Goal: Information Seeking & Learning: Learn about a topic

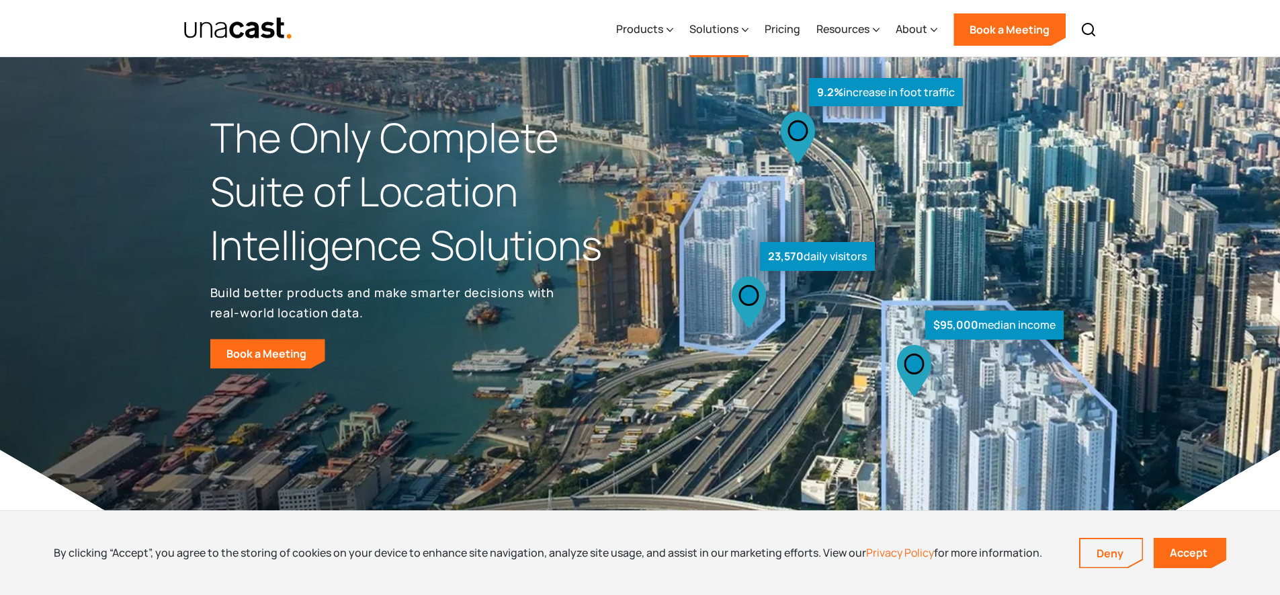
click at [711, 26] on div "Solutions" at bounding box center [713, 29] width 49 height 16
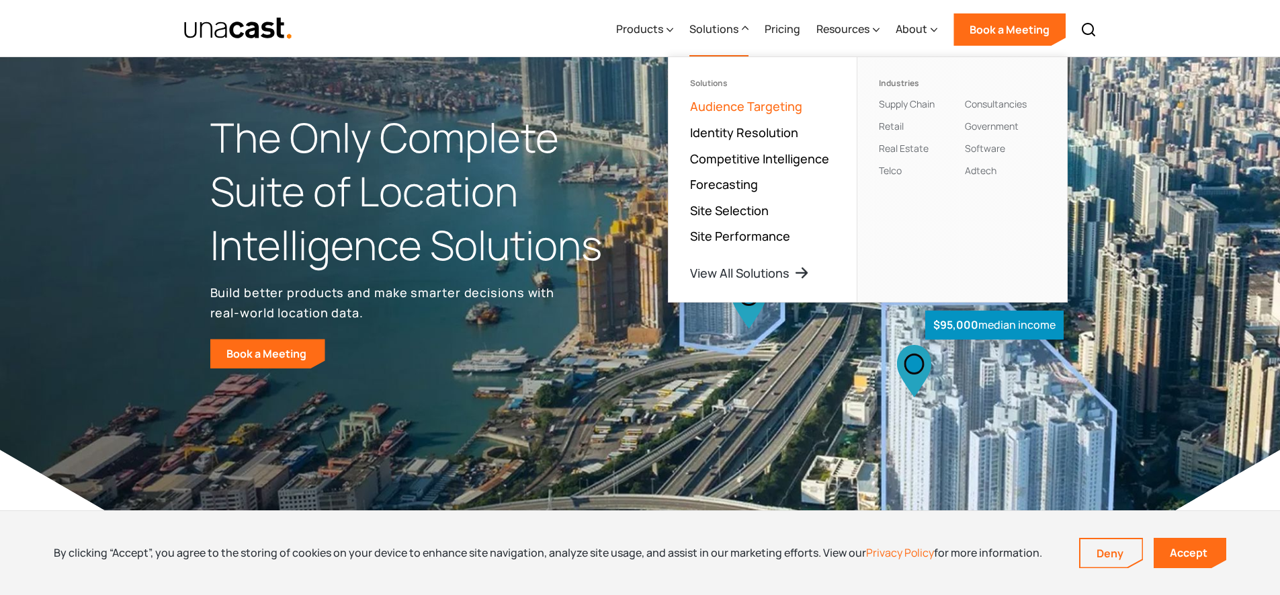
click at [770, 108] on link "Audience Targeting" at bounding box center [746, 106] width 112 height 16
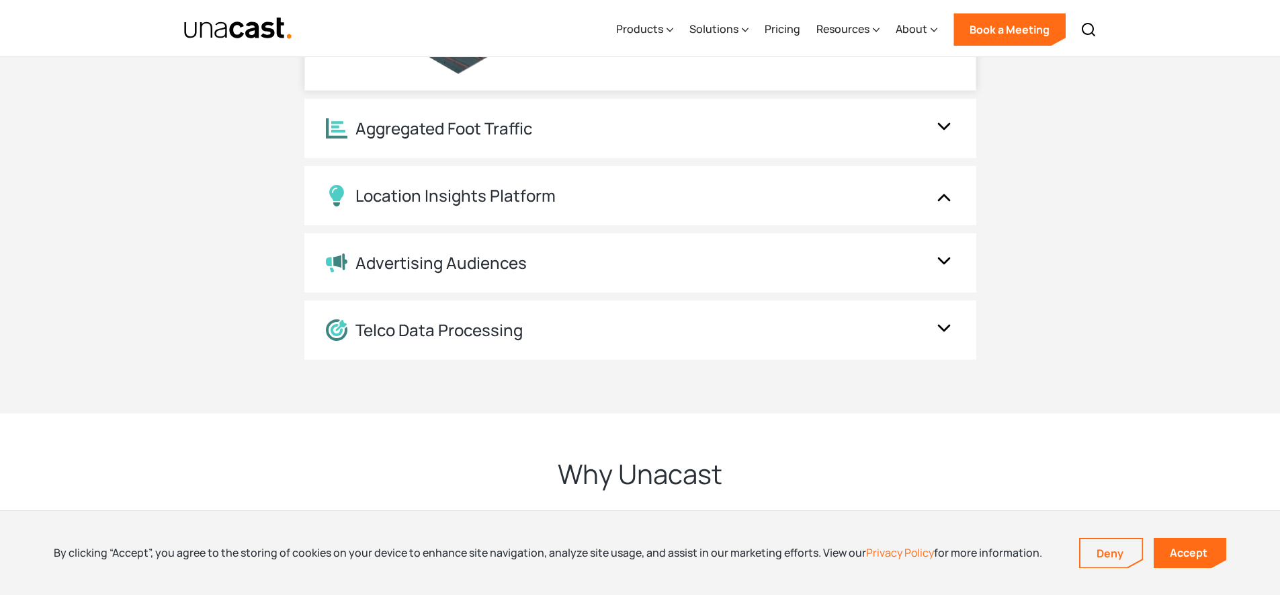
scroll to position [2675, 0]
click at [729, 259] on div "Advertising Audiences" at bounding box center [627, 261] width 602 height 19
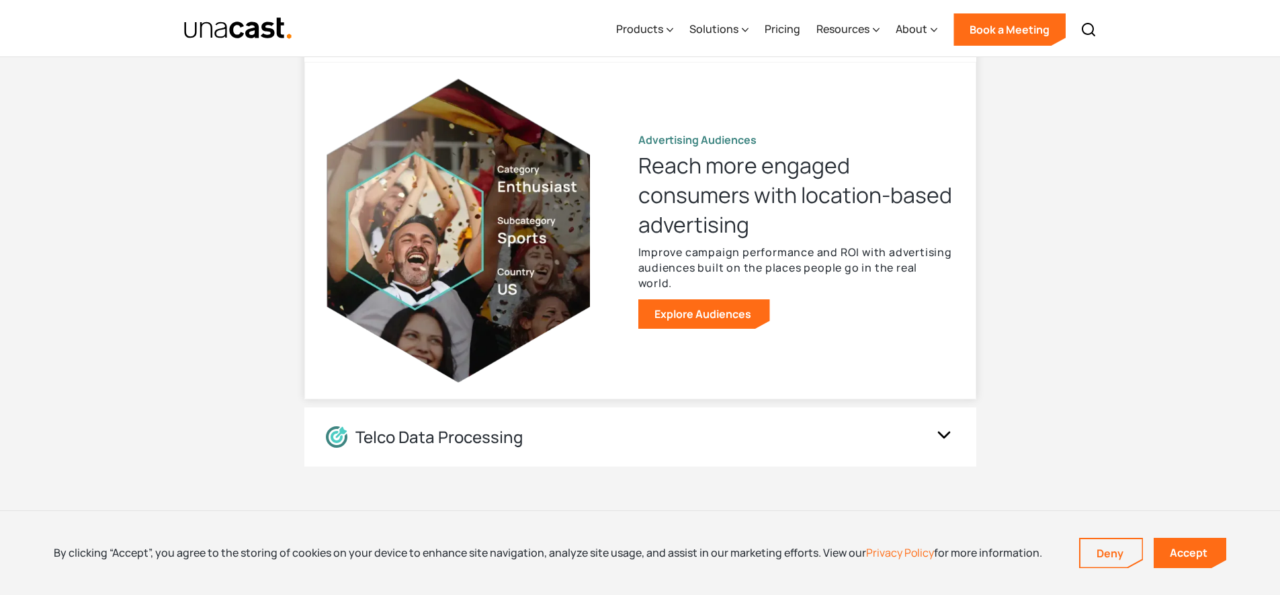
scroll to position [2566, 0]
click at [701, 320] on link "Explore Audiences" at bounding box center [704, 315] width 132 height 30
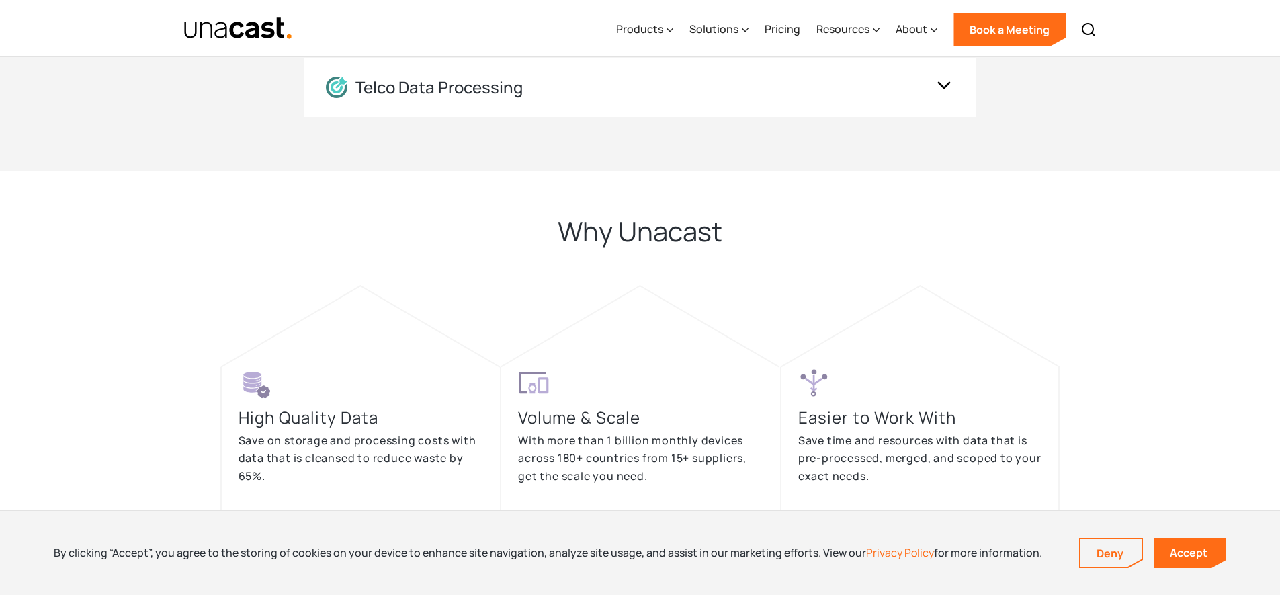
scroll to position [2590, 0]
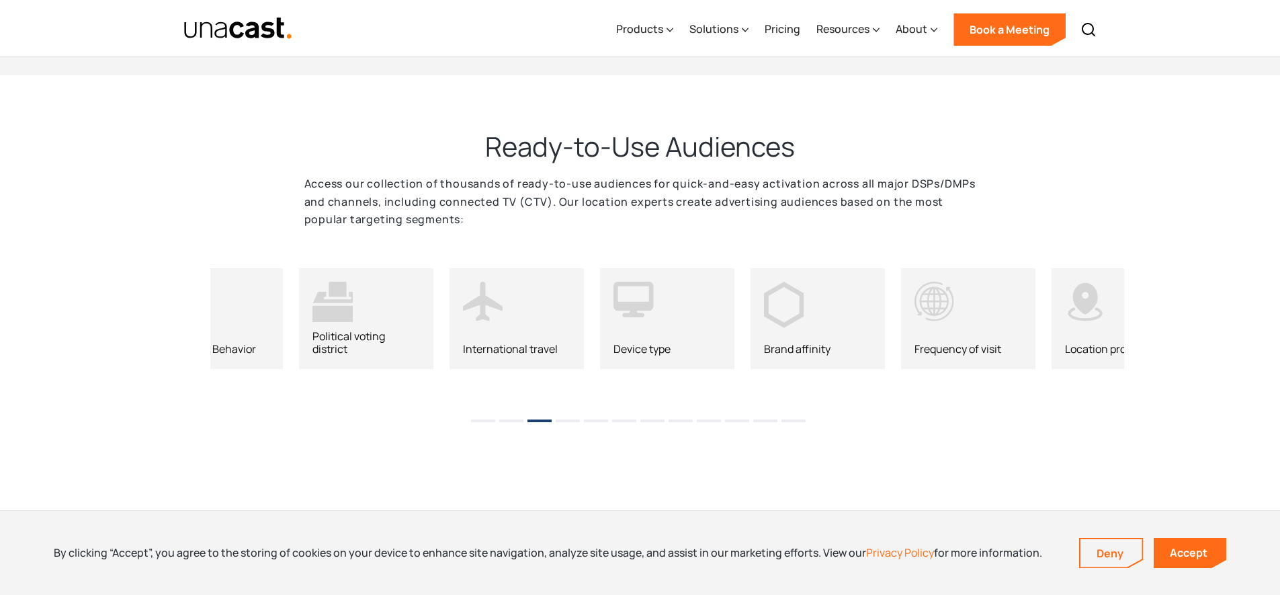
scroll to position [1715, 0]
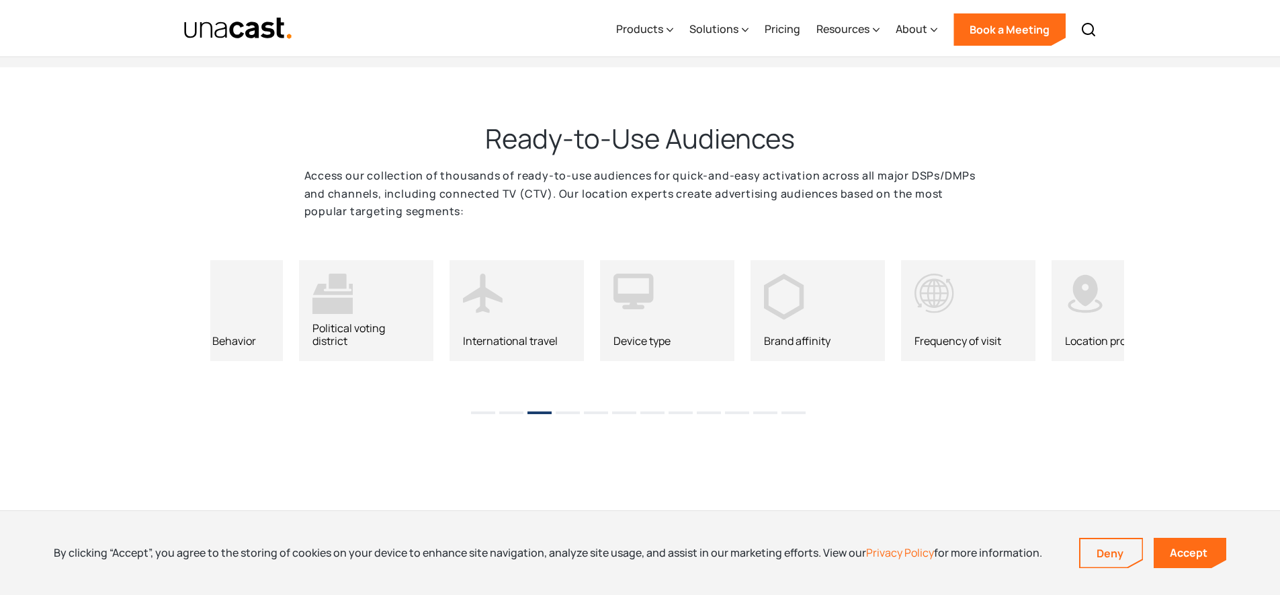
click at [488, 414] on li "1" at bounding box center [483, 408] width 24 height 20
click at [477, 412] on button "1" at bounding box center [483, 412] width 24 height 3
click at [348, 341] on div "Lifestyle activity" at bounding box center [365, 341] width 107 height 13
click at [335, 292] on icon at bounding box center [332, 293] width 40 height 40
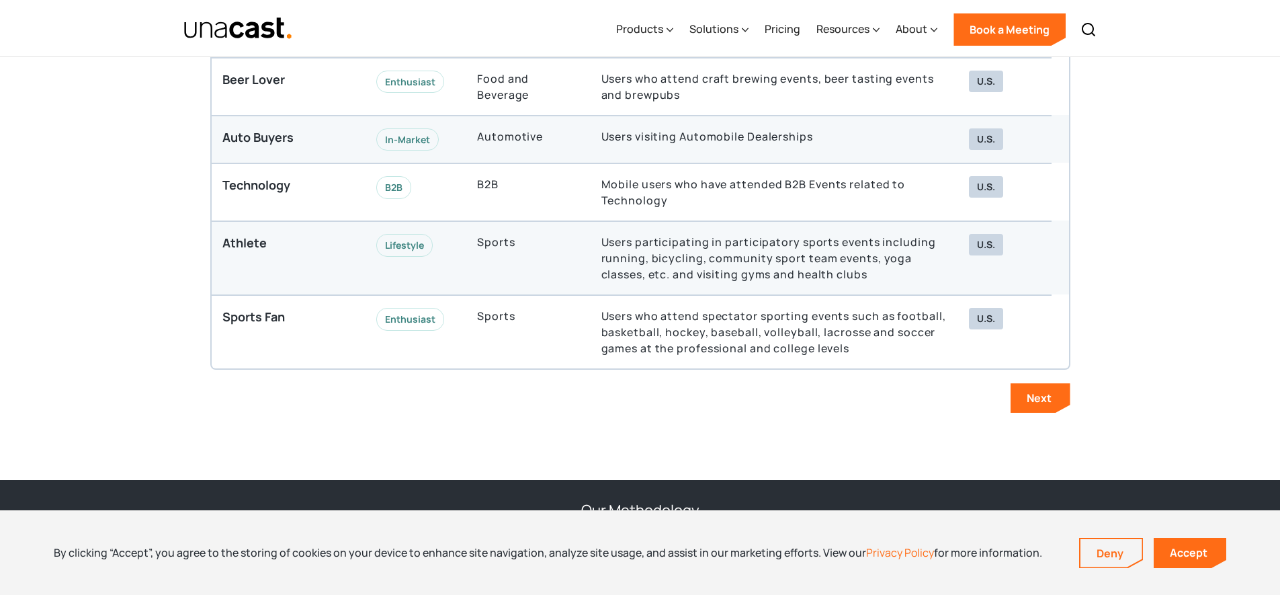
scroll to position [3997, 0]
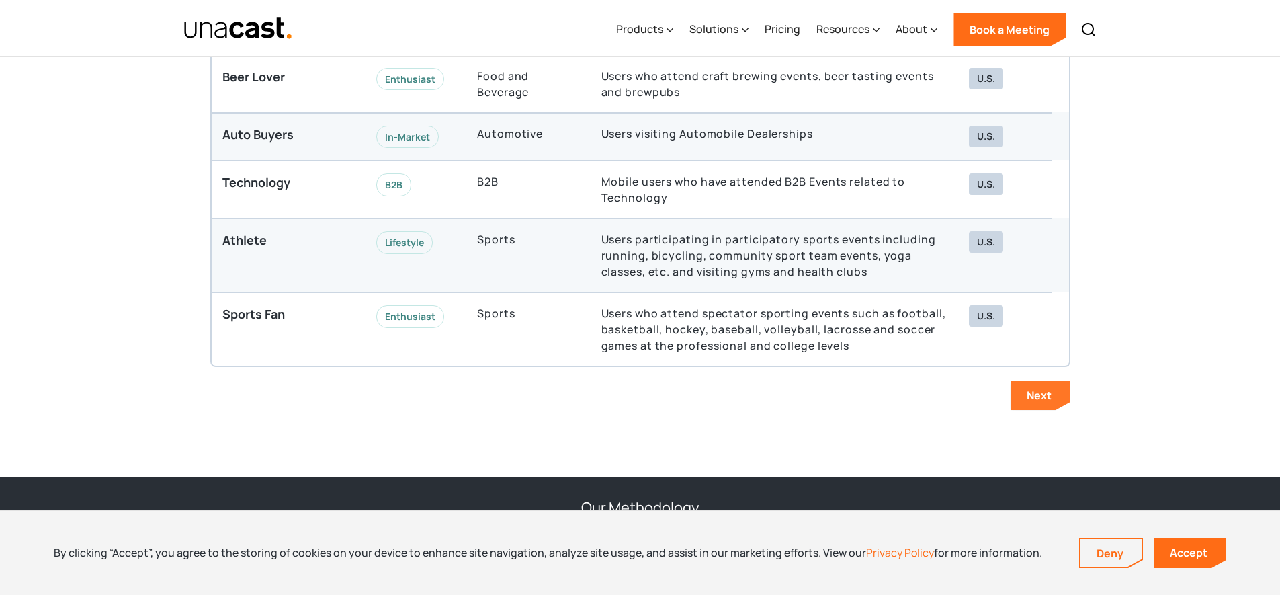
click at [1041, 396] on div "Next" at bounding box center [1039, 395] width 25 height 15
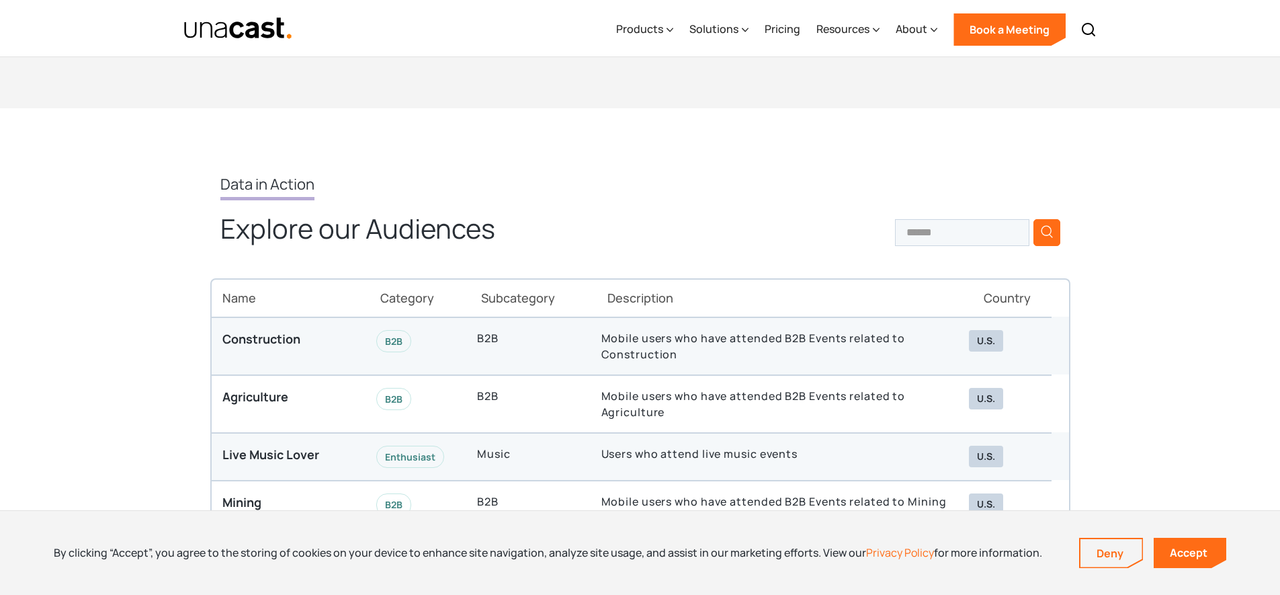
scroll to position [3425, 0]
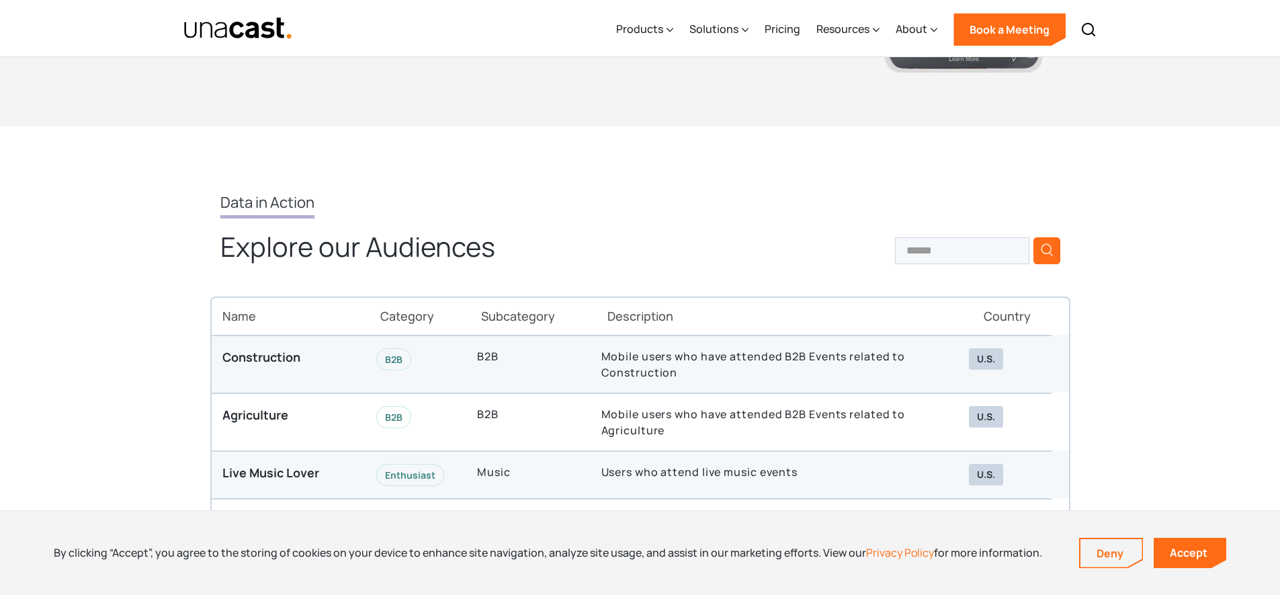
click at [726, 413] on p "Mobile users who have attended B2B Events related to Agriculture" at bounding box center [774, 422] width 346 height 32
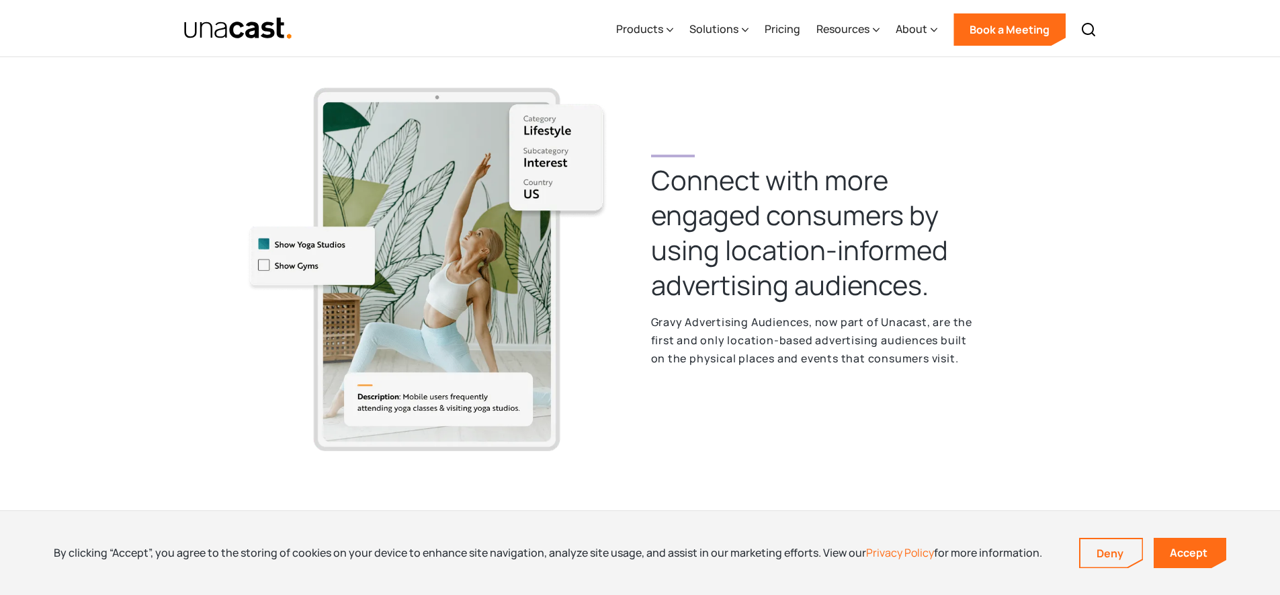
scroll to position [0, 0]
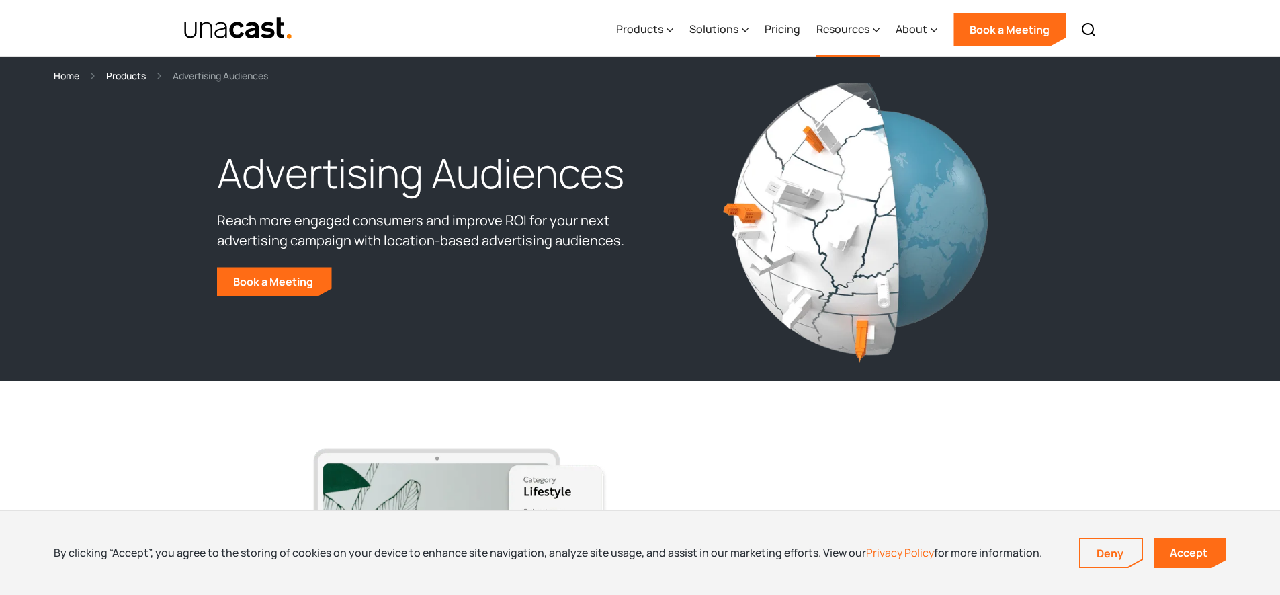
click at [846, 35] on div "Resources" at bounding box center [842, 29] width 53 height 16
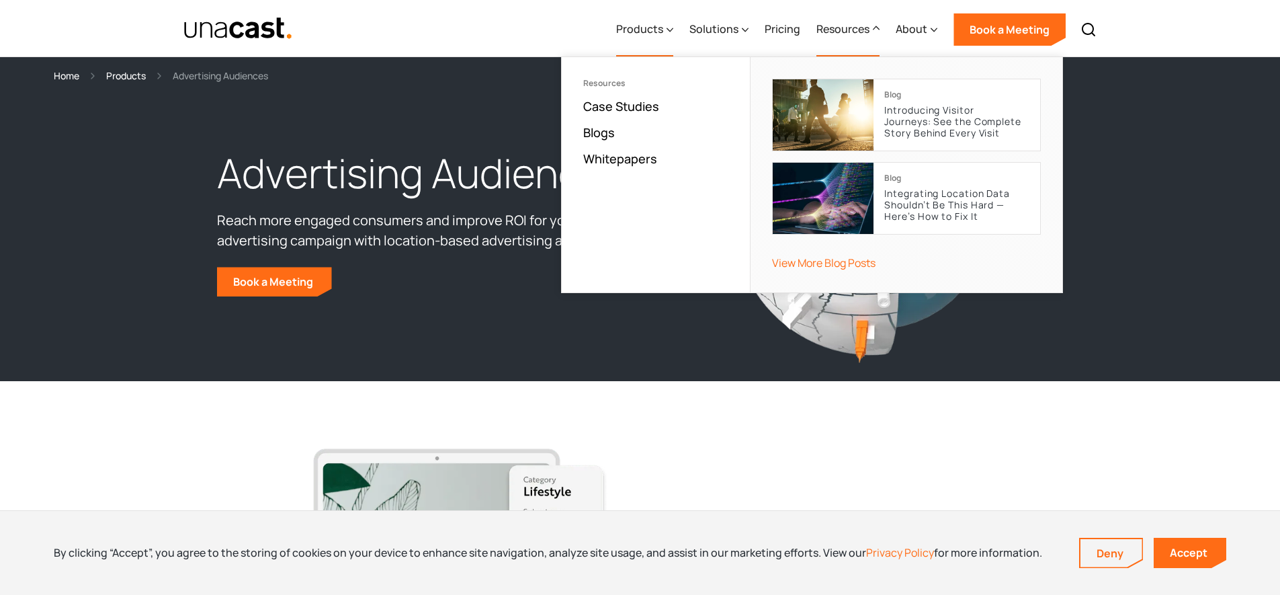
click at [654, 28] on div "Products" at bounding box center [639, 29] width 47 height 16
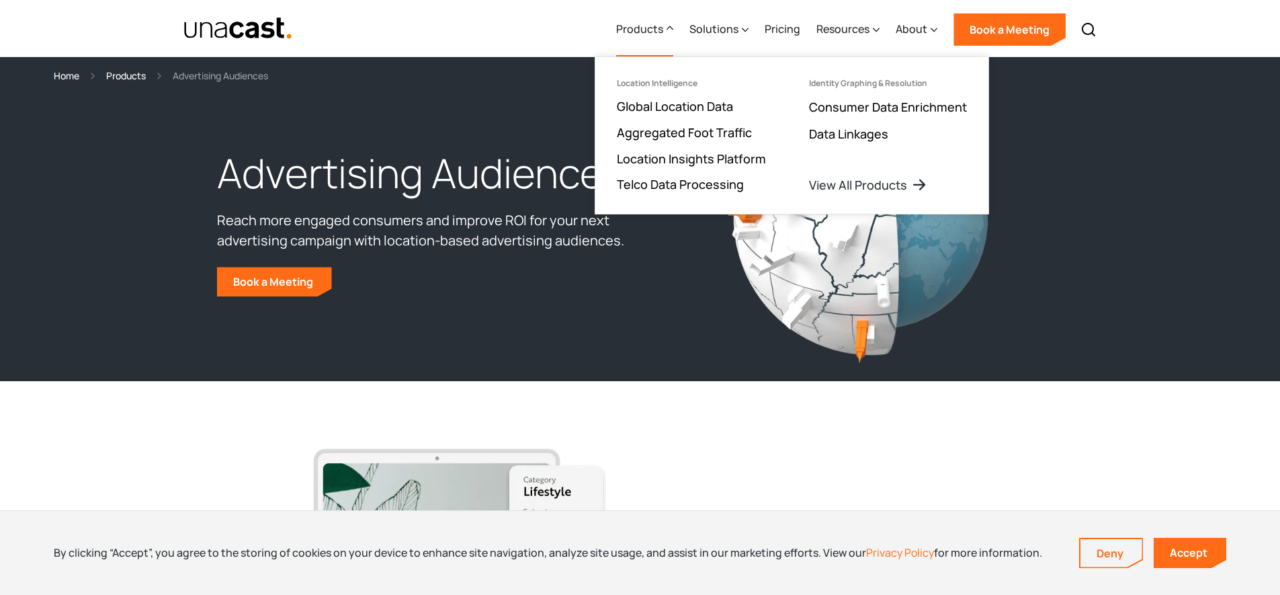
click at [822, 175] on ul "Identity Graphing & Resolution Consumer Data Enrichment Data Linkages View All …" at bounding box center [887, 135] width 201 height 157
click at [824, 187] on link "View All Products" at bounding box center [869, 185] width 121 height 16
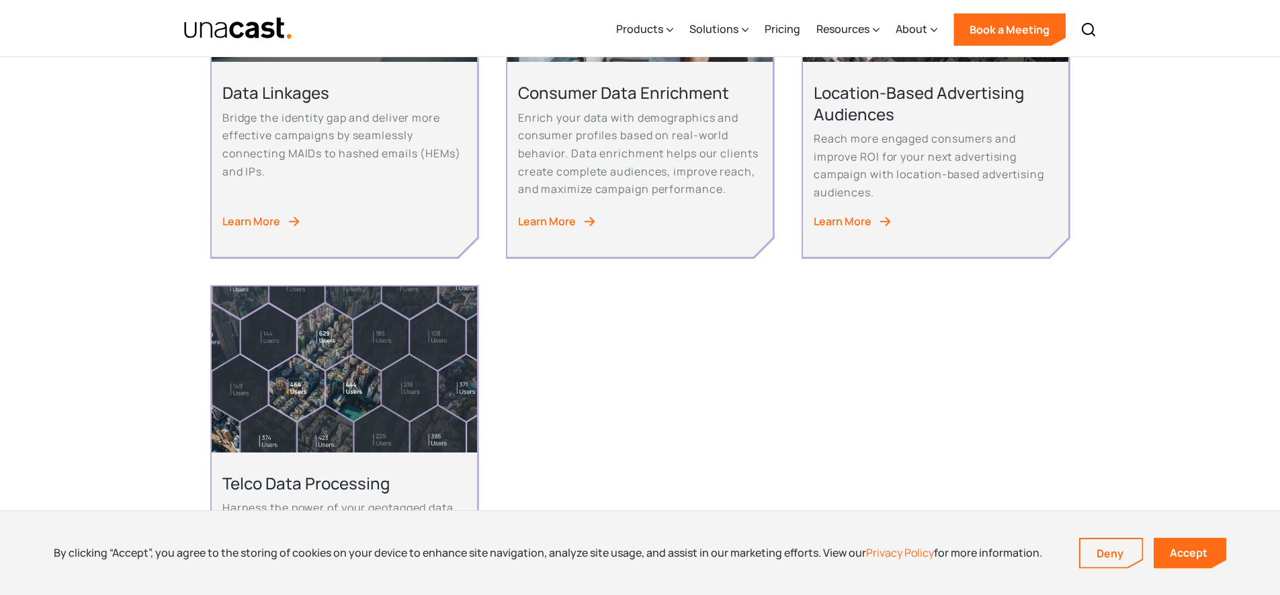
scroll to position [726, 0]
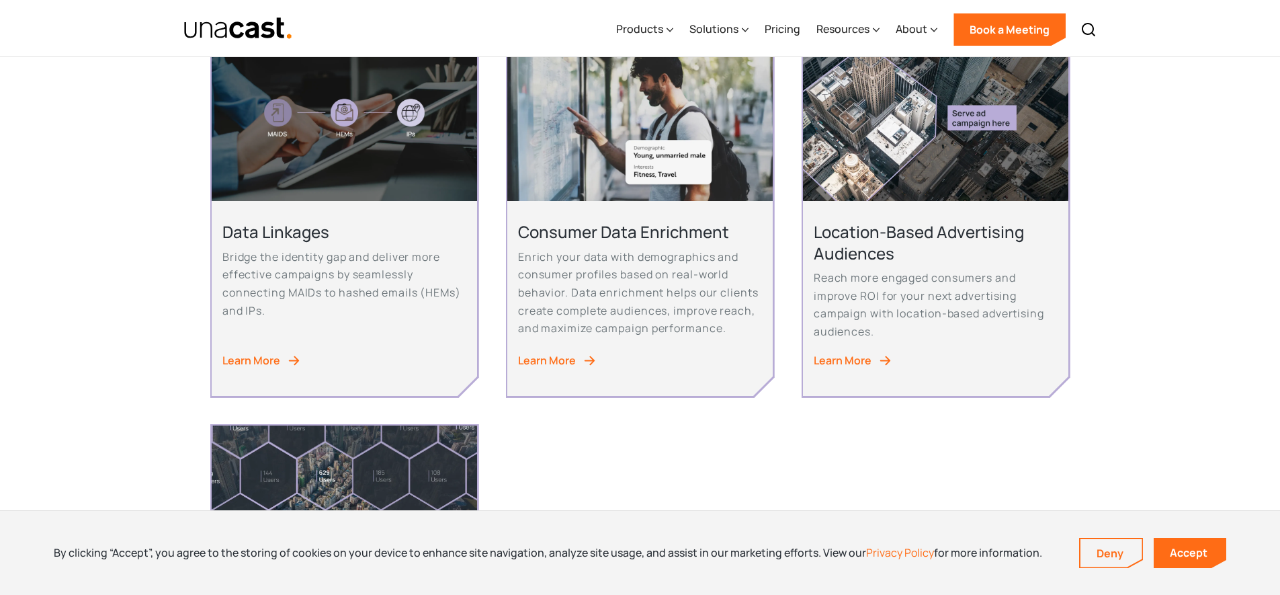
click at [842, 362] on div "Learn More" at bounding box center [843, 360] width 58 height 18
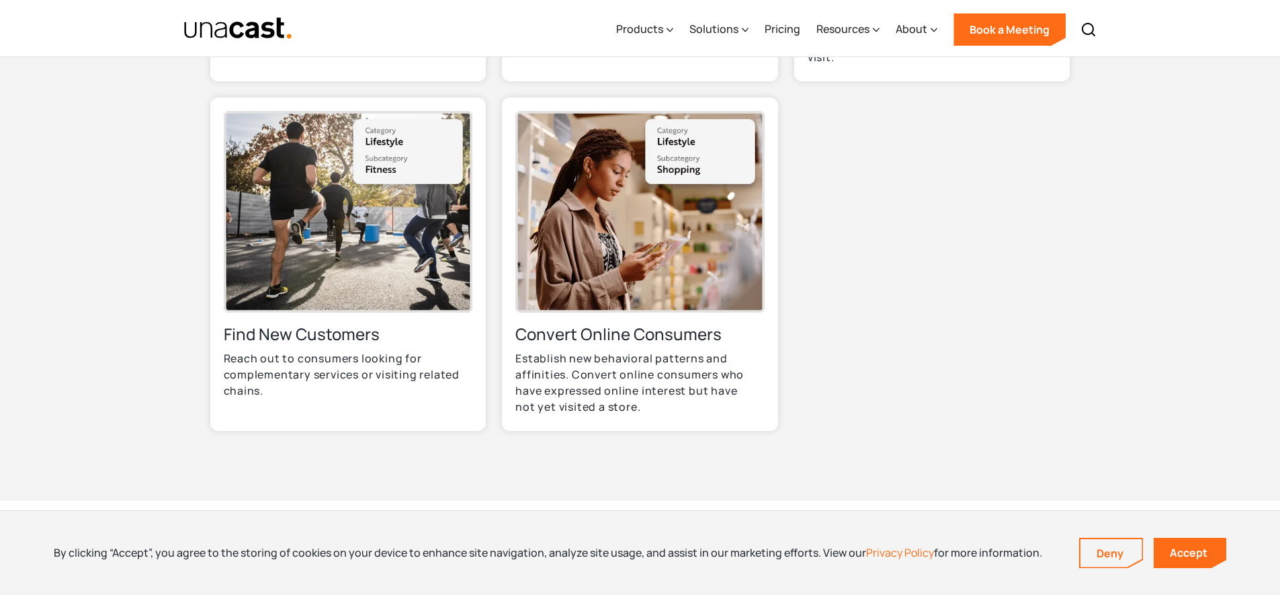
scroll to position [1313, 0]
